Goal: Task Accomplishment & Management: Use online tool/utility

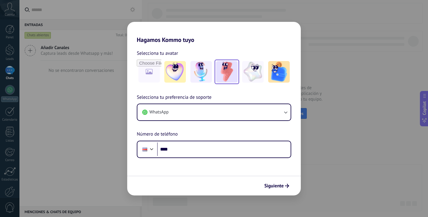
click at [228, 70] on img at bounding box center [227, 72] width 22 height 22
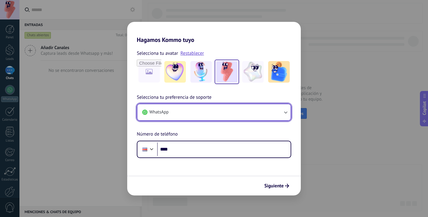
click at [181, 110] on button "WhatsApp" at bounding box center [213, 112] width 153 height 16
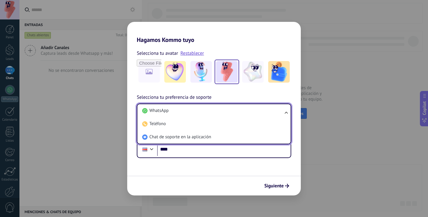
click at [181, 110] on li "WhatsApp" at bounding box center [213, 110] width 146 height 13
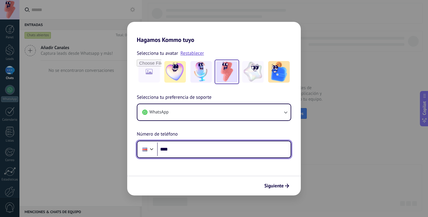
click at [182, 154] on input "****" at bounding box center [223, 149] width 133 height 14
type input "**********"
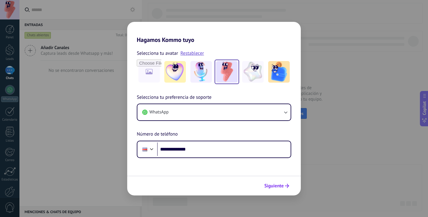
click at [279, 184] on span "Siguiente" at bounding box center [273, 186] width 19 height 4
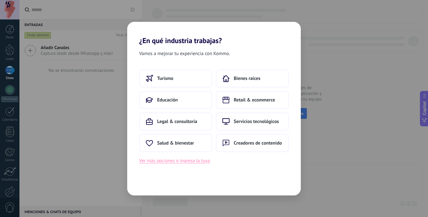
click at [182, 161] on button "Ver más opciones o ingresa la tuya" at bounding box center [174, 161] width 71 height 8
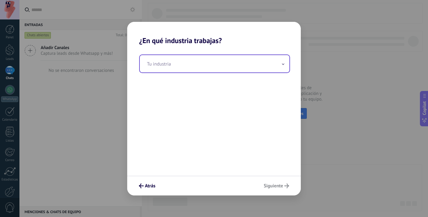
click at [195, 66] on input "text" at bounding box center [214, 63] width 149 height 17
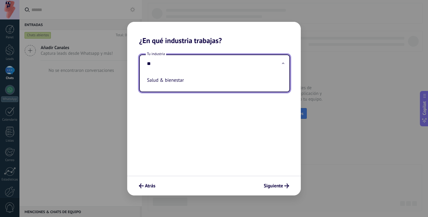
type input "*"
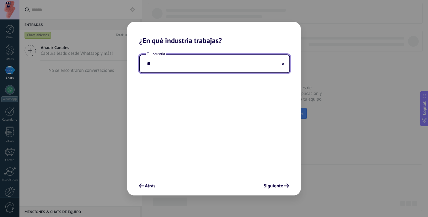
type input "*"
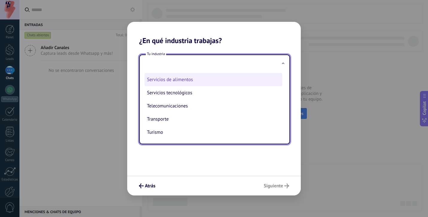
scroll to position [150, 0]
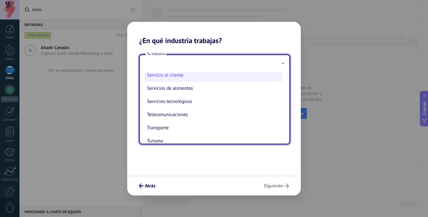
click at [192, 82] on li "Servicio al cliente" at bounding box center [213, 74] width 138 height 13
type input "**********"
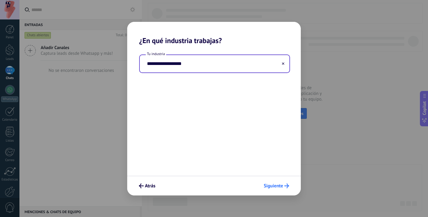
click at [280, 187] on span "Siguiente" at bounding box center [272, 186] width 19 height 4
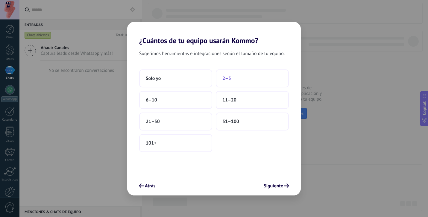
click at [234, 77] on button "2–5" at bounding box center [252, 78] width 73 height 18
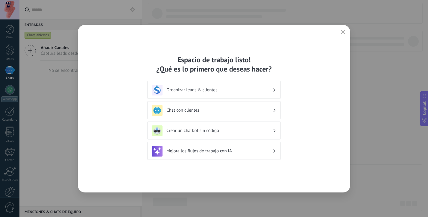
click at [212, 107] on div "Chat con clientes" at bounding box center [214, 110] width 124 height 11
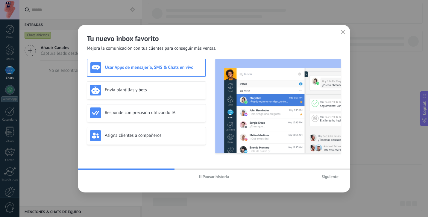
click at [218, 177] on span "Pausar historia" at bounding box center [215, 176] width 27 height 4
click at [216, 176] on span "Iniciar historia" at bounding box center [216, 176] width 26 height 4
click at [327, 175] on span "Siguiente" at bounding box center [329, 176] width 17 height 4
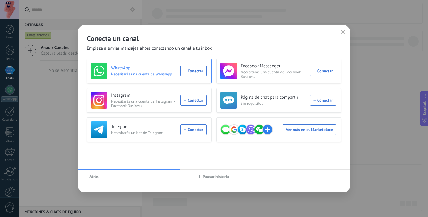
click at [192, 71] on div "WhatsApp Necesitarás una cuenta de WhatsApp Conectar" at bounding box center [149, 70] width 116 height 17
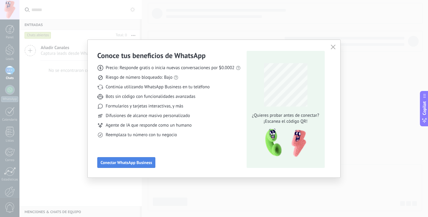
click at [133, 160] on span "Conectar WhatsApp Business" at bounding box center [125, 162] width 51 height 4
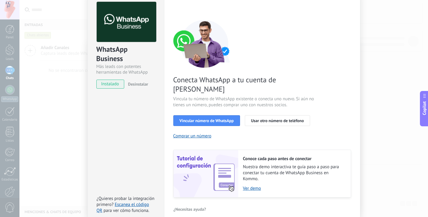
scroll to position [29, 0]
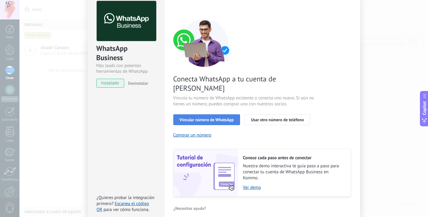
click at [192, 118] on span "Vincular número de WhatsApp" at bounding box center [206, 120] width 54 height 4
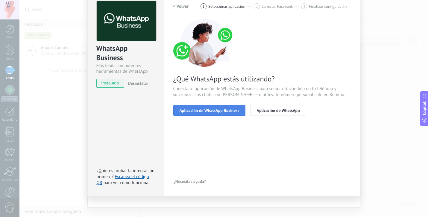
click at [225, 110] on span "Aplicación de WhatsApp Business" at bounding box center [209, 110] width 60 height 4
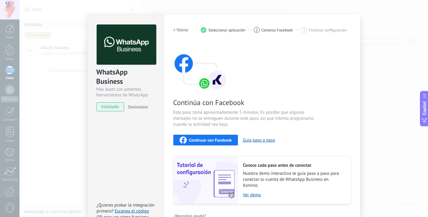
scroll to position [42, 0]
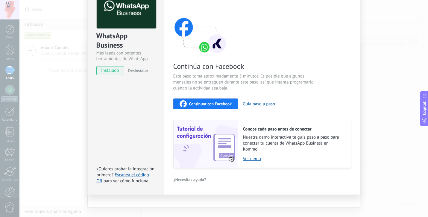
click at [218, 103] on span "Continuar con Facebook" at bounding box center [210, 104] width 43 height 4
click at [211, 102] on span "Continuar con Facebook" at bounding box center [210, 104] width 43 height 4
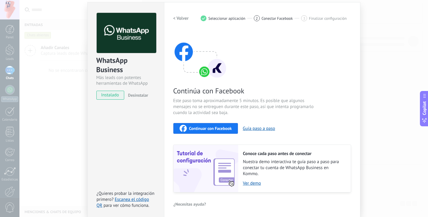
scroll to position [0, 0]
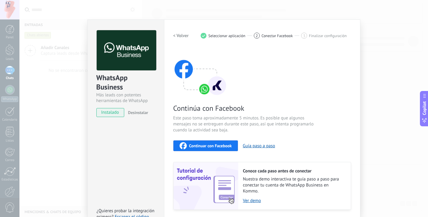
click at [273, 39] on div "< Volver 1 Seleccionar aplicación 2 Conectar Facebook 3 Finalizar configuración" at bounding box center [262, 35] width 178 height 11
click at [272, 36] on span "Conectar Facebook" at bounding box center [276, 35] width 31 height 4
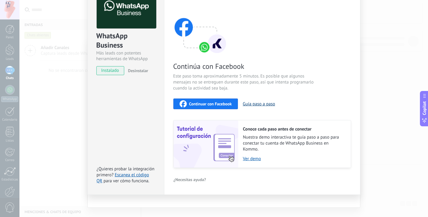
click at [259, 104] on button "Guía paso a paso" at bounding box center [258, 104] width 32 height 6
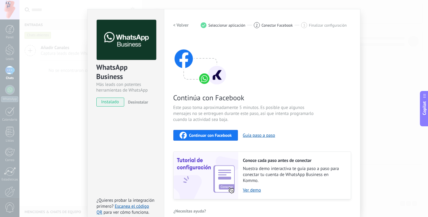
scroll to position [6, 0]
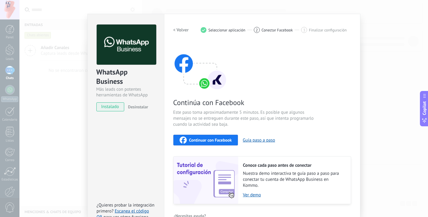
click at [116, 105] on span "instalado" at bounding box center [110, 106] width 27 height 9
click at [178, 31] on h2 "< Volver" at bounding box center [181, 30] width 16 height 6
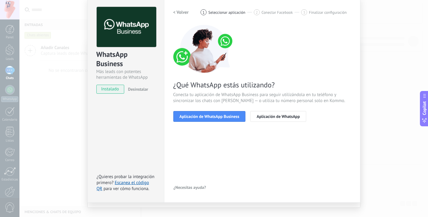
scroll to position [26, 0]
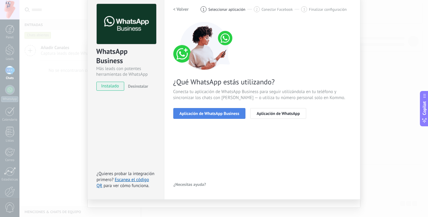
click at [225, 112] on span "Aplicación de WhatsApp Business" at bounding box center [209, 113] width 60 height 4
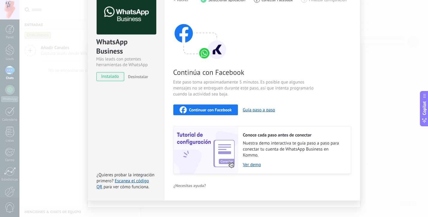
scroll to position [42, 0]
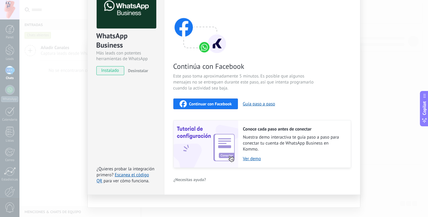
click at [224, 103] on span "Continuar con Facebook" at bounding box center [210, 104] width 43 height 4
click at [210, 102] on span "Continuar con Facebook" at bounding box center [210, 104] width 43 height 4
click at [112, 73] on span "instalado" at bounding box center [110, 70] width 27 height 9
click at [135, 67] on button "Desinstalar" at bounding box center [137, 70] width 22 height 9
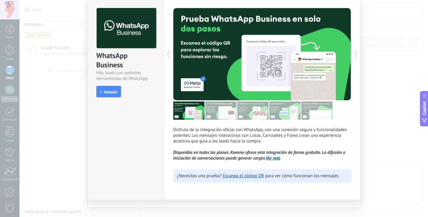
scroll to position [22, 0]
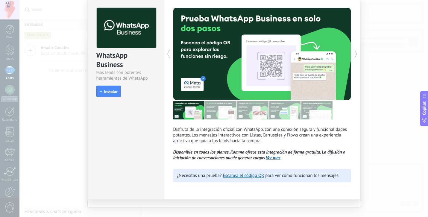
click at [367, 5] on div "WhatsApp Business Más leads con potentes herramientas de WhatsApp install Insta…" at bounding box center [223, 108] width 408 height 217
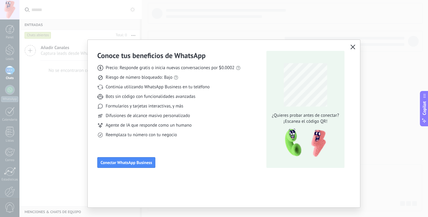
scroll to position [0, 0]
click at [140, 164] on span "Conectar WhatsApp Business" at bounding box center [125, 162] width 51 height 4
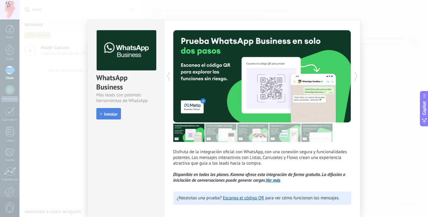
click at [107, 115] on span "Instalar" at bounding box center [110, 114] width 13 height 4
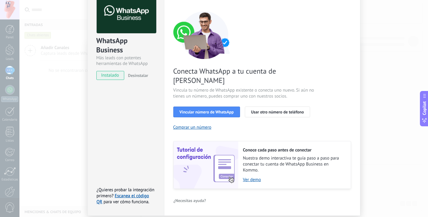
scroll to position [38, 0]
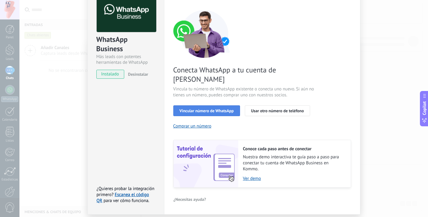
click at [225, 109] on span "Vincular número de WhatsApp" at bounding box center [206, 111] width 54 height 4
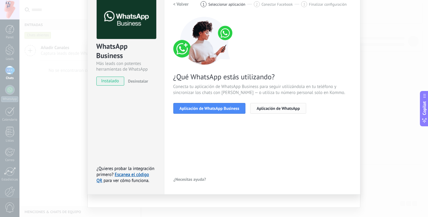
click at [265, 106] on span "Aplicación de WhatsApp" at bounding box center [277, 108] width 43 height 4
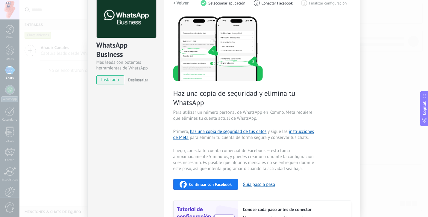
scroll to position [30, 0]
